Goal: Task Accomplishment & Management: Manage account settings

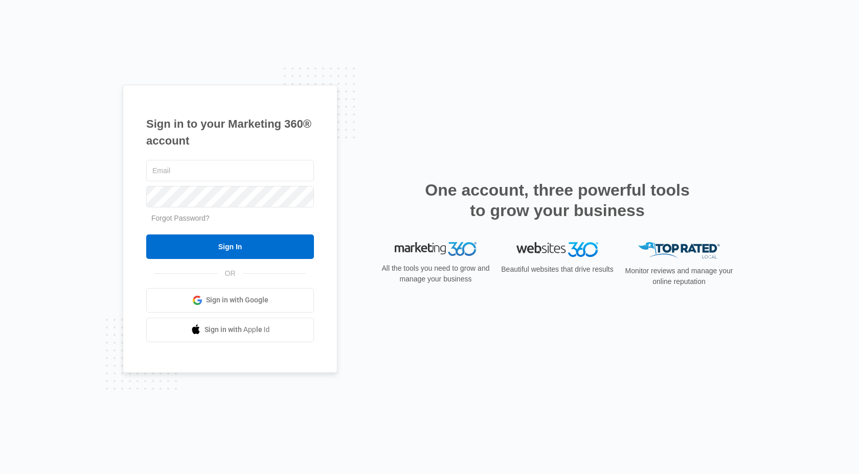
click at [237, 298] on span "Sign in with Google" at bounding box center [237, 300] width 62 height 11
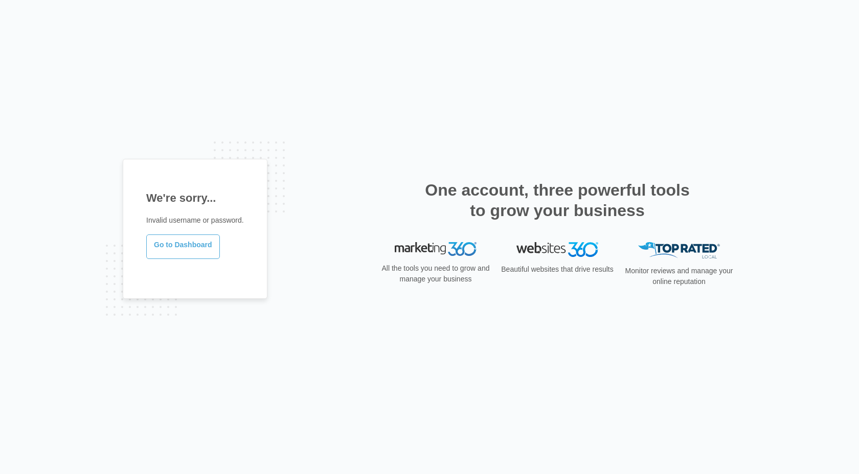
click at [192, 241] on link "Go to Dashboard" at bounding box center [183, 247] width 74 height 25
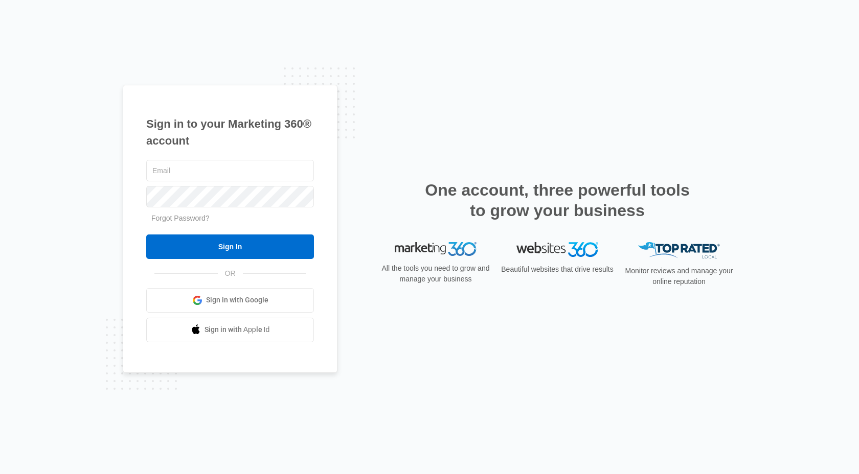
click at [244, 325] on span "Sign in with Apple Id" at bounding box center [236, 330] width 65 height 11
